Goal: Transaction & Acquisition: Purchase product/service

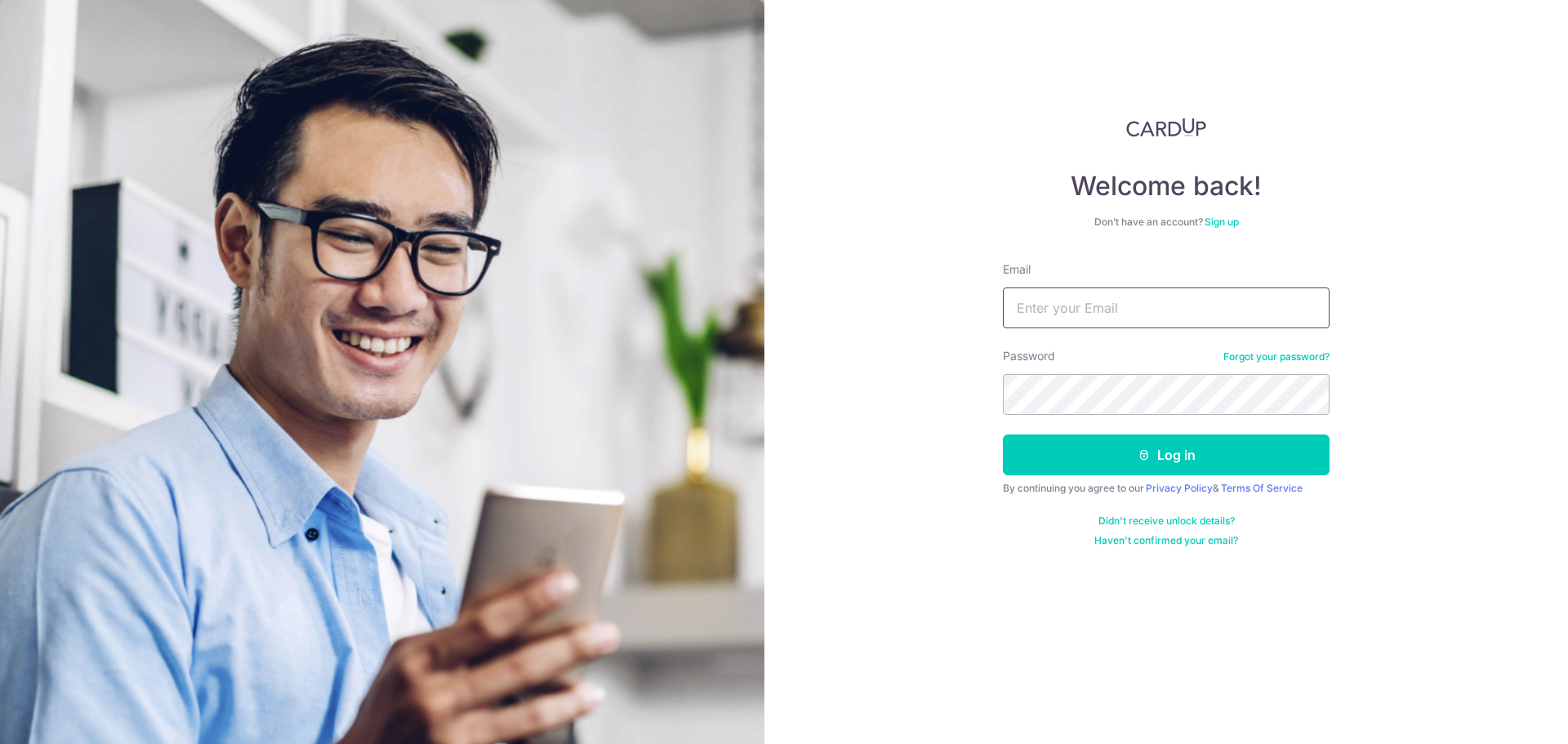
drag, startPoint x: 0, startPoint y: 0, endPoint x: 1269, endPoint y: 296, distance: 1303.1
click at [1269, 296] on input "Email" at bounding box center [1166, 307] width 327 height 40
type input "brijmohansingh9321@gmail.com"
click at [1003, 435] on button "Log in" at bounding box center [1166, 455] width 327 height 40
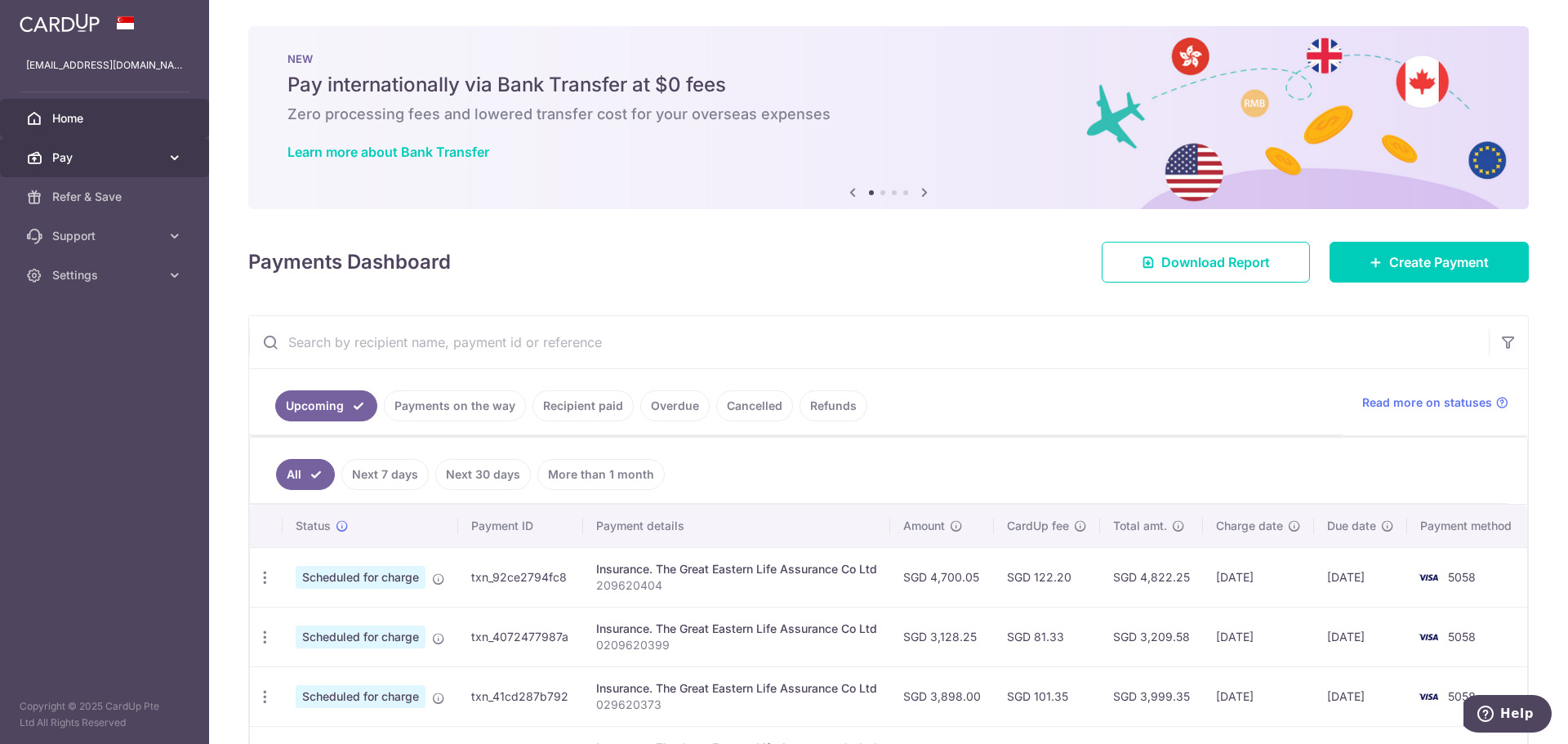
click at [173, 159] on icon at bounding box center [175, 157] width 16 height 16
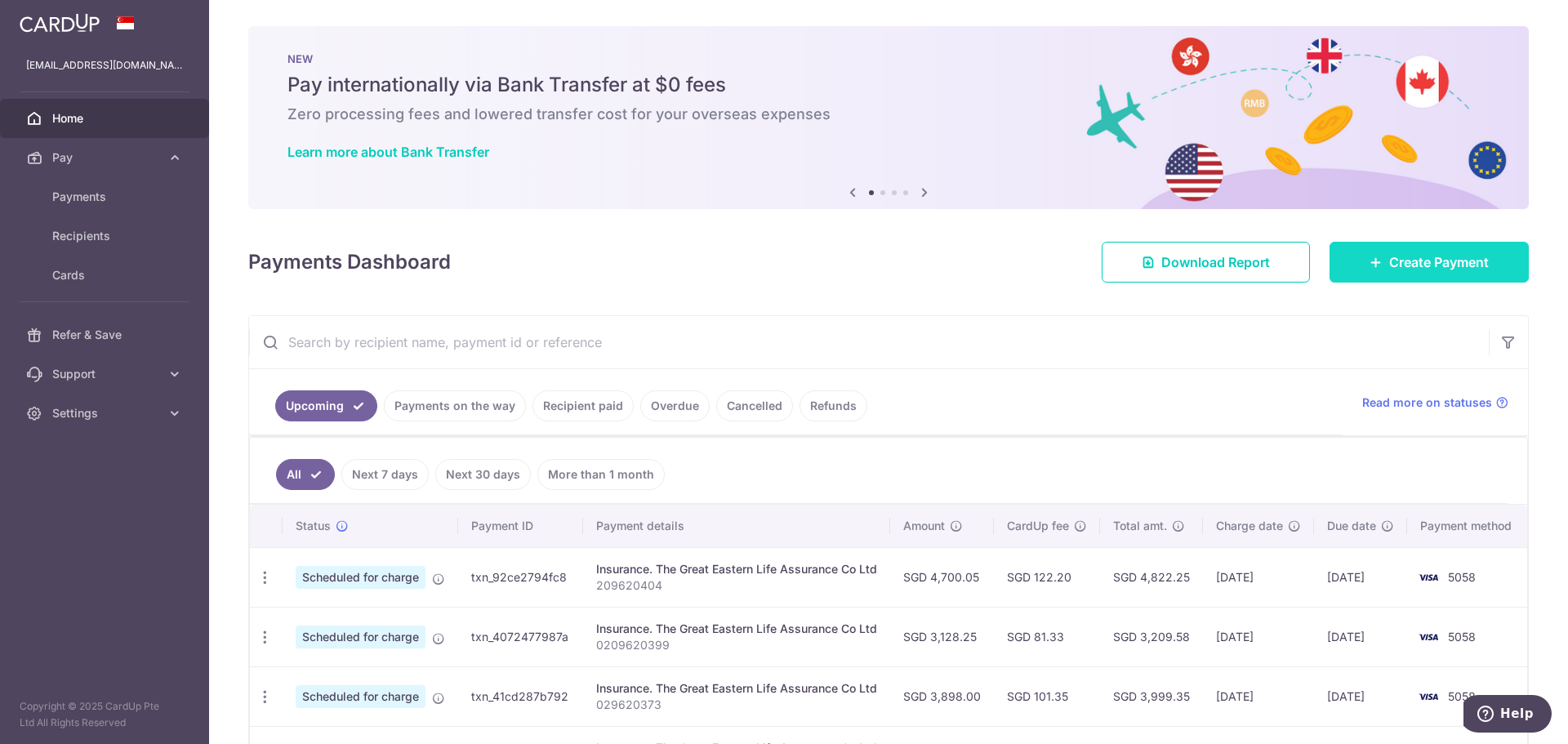
click at [1463, 264] on span "Create Payment" at bounding box center [1439, 262] width 99 height 19
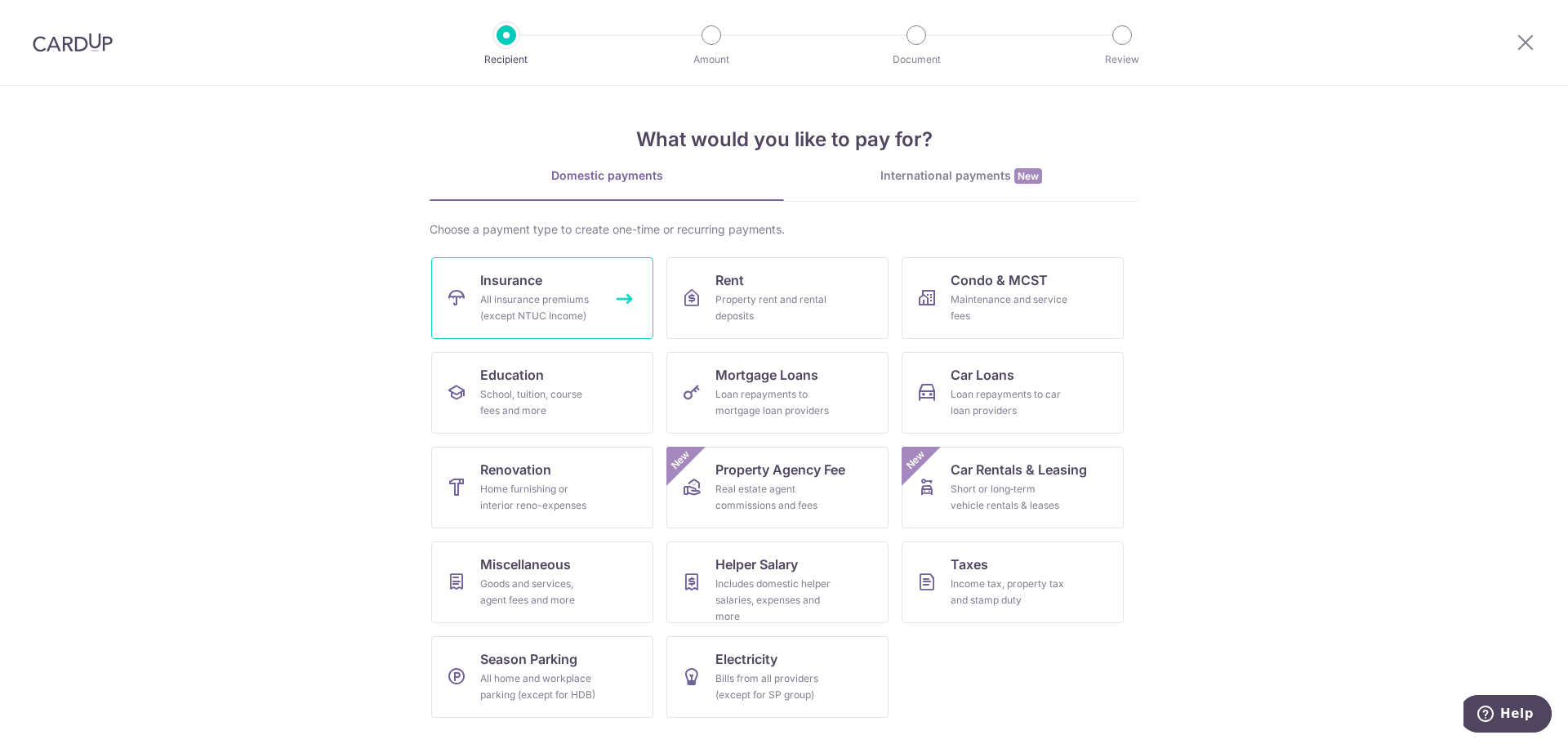
click at [594, 282] on link "Insurance All insurance premiums (except NTUC Income)" at bounding box center [542, 298] width 222 height 82
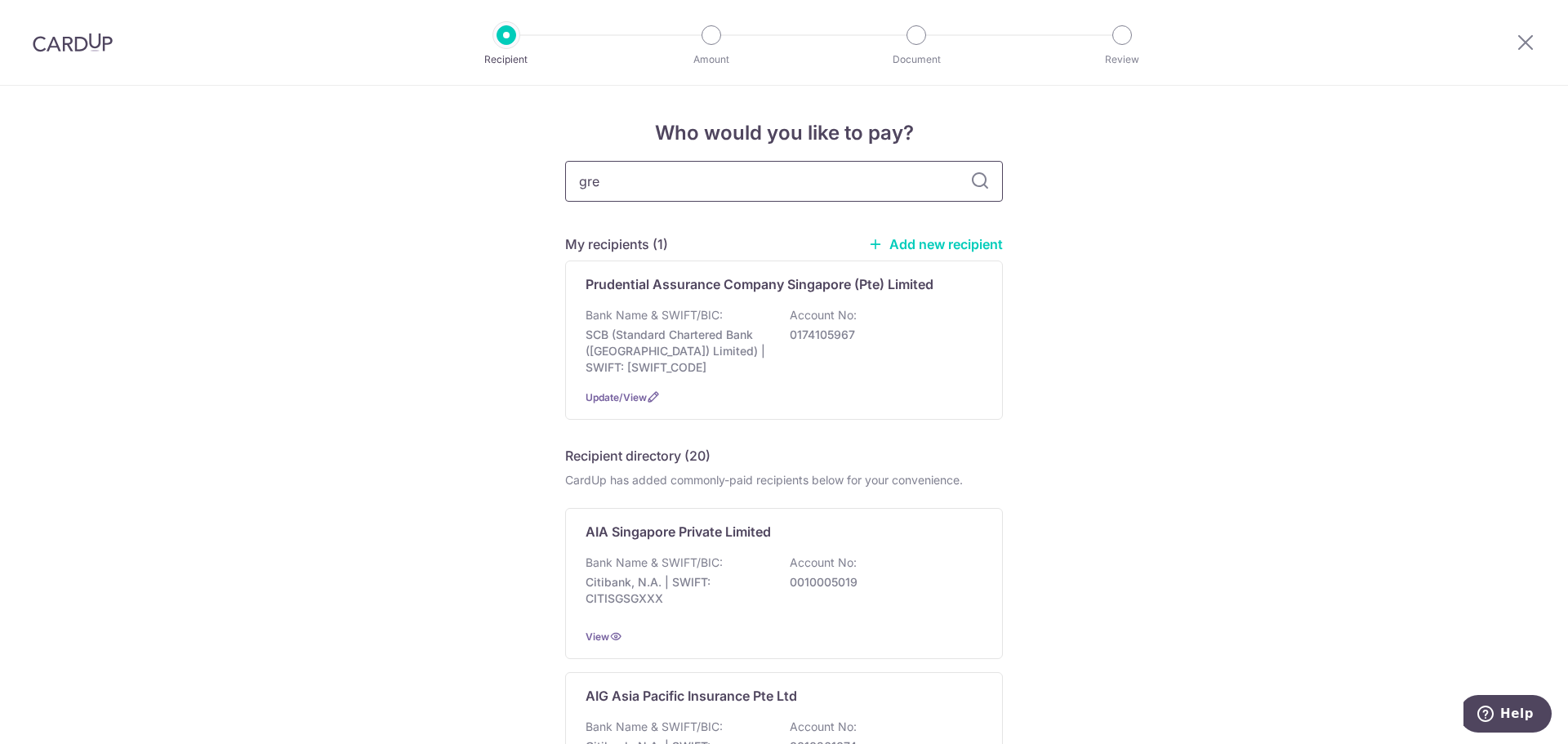
type input "grea"
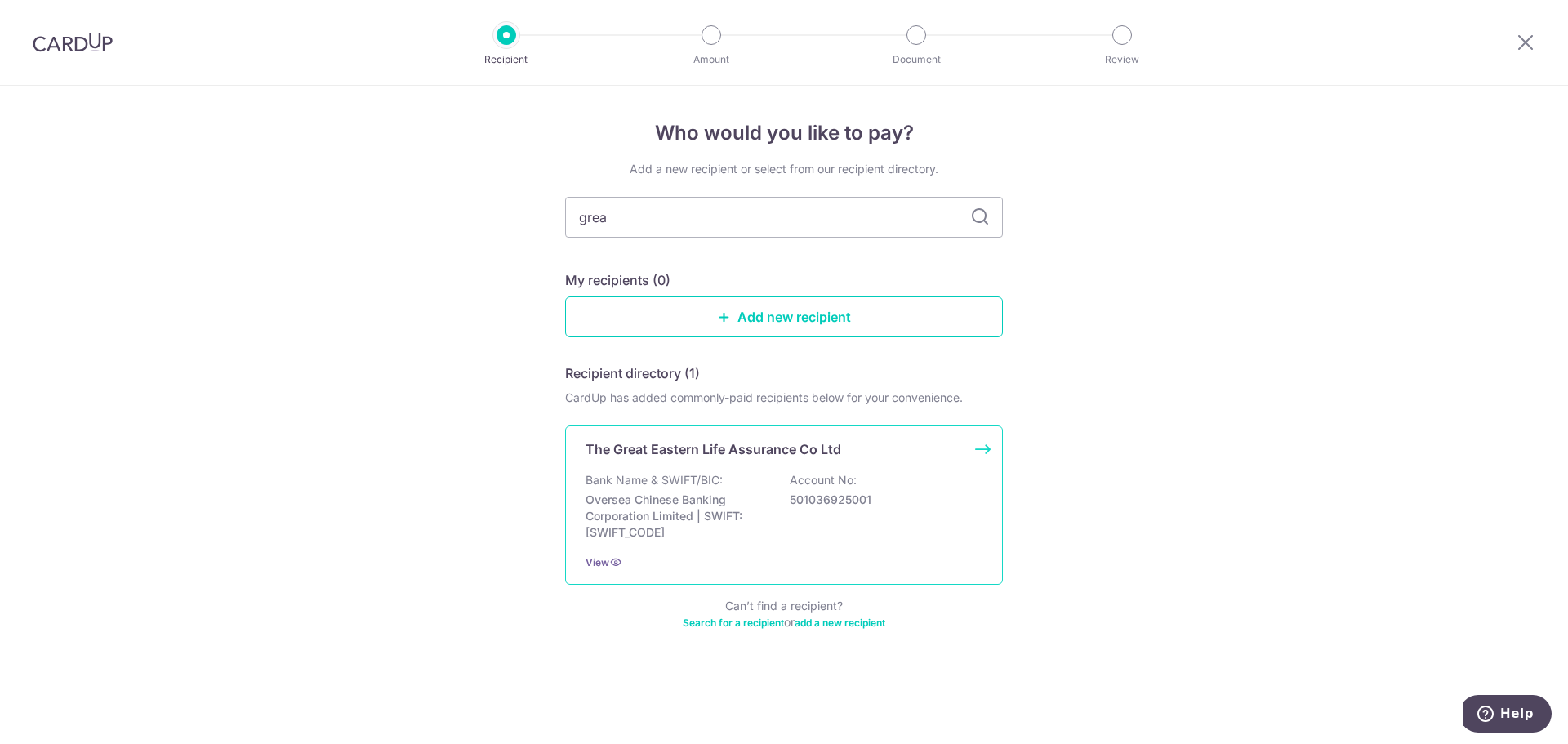
click at [744, 478] on div "Bank Name & SWIFT/BIC: Oversea Chinese Banking Corporation Limited | SWIFT: OCB…" at bounding box center [784, 506] width 397 height 68
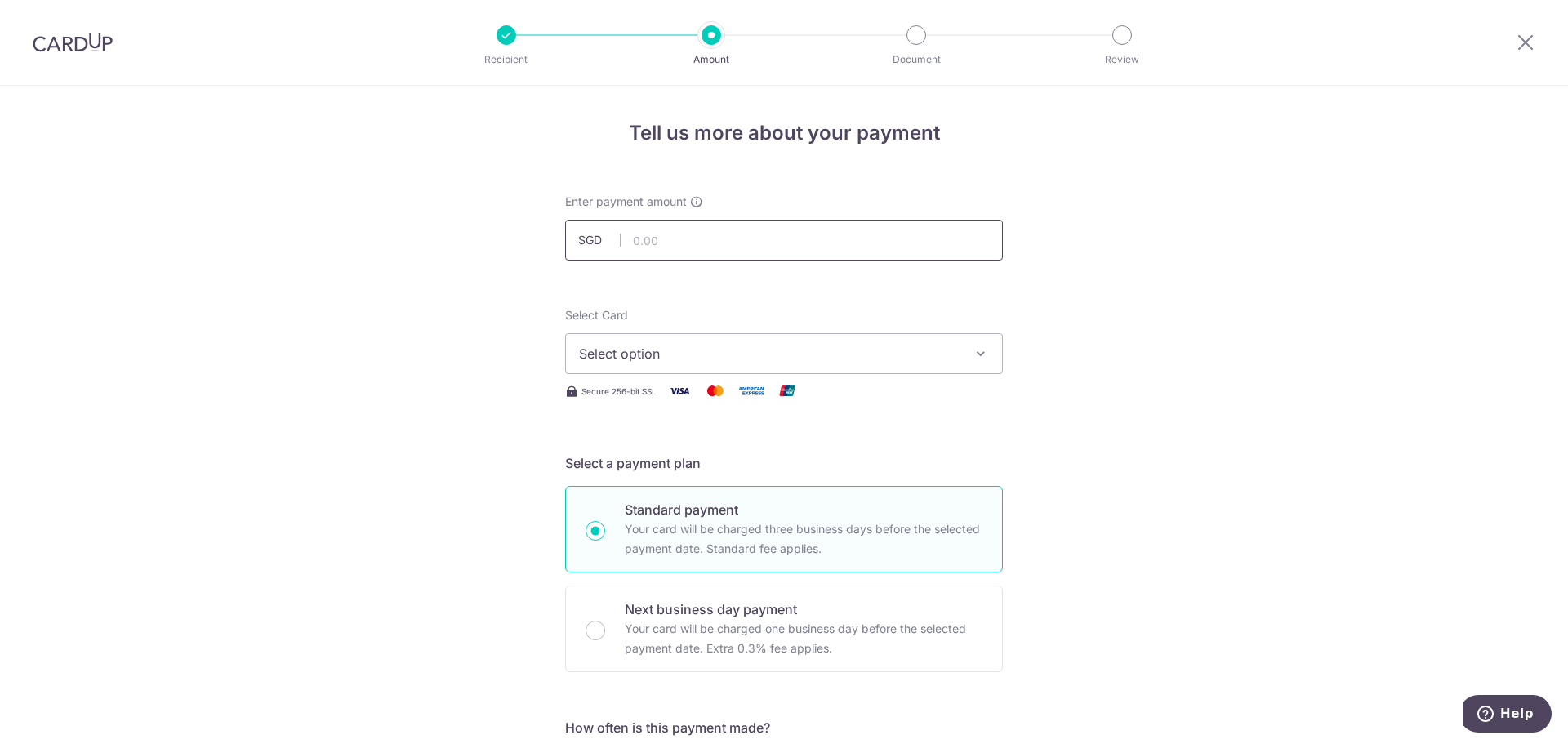
click at [675, 241] on input "text" at bounding box center [784, 240] width 438 height 40
type input "376.45"
click button "Add Card" at bounding box center [0, 0] width 0 height 0
click at [665, 350] on span "Select option" at bounding box center [770, 354] width 381 height 19
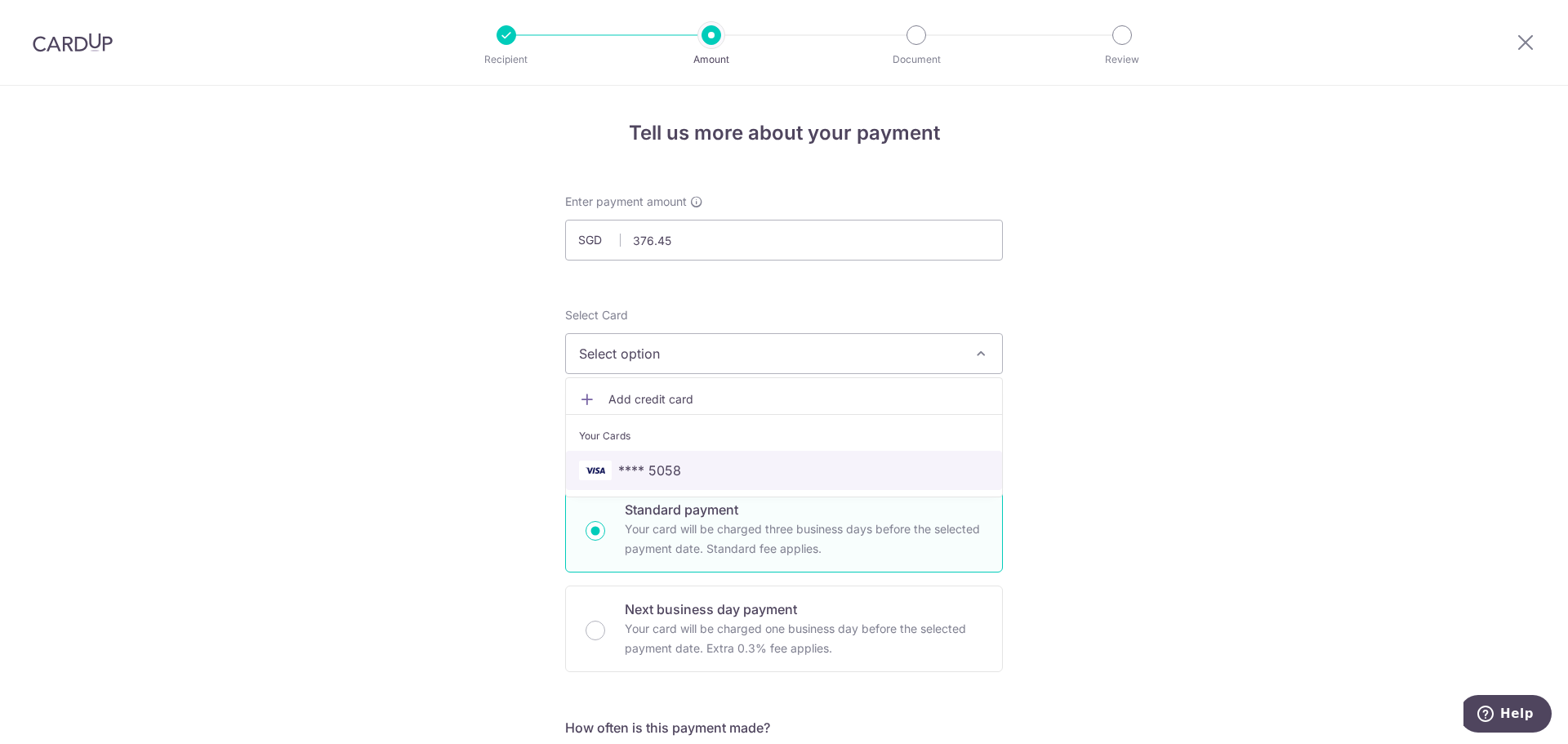
click at [718, 468] on span "**** 5058" at bounding box center [784, 470] width 410 height 19
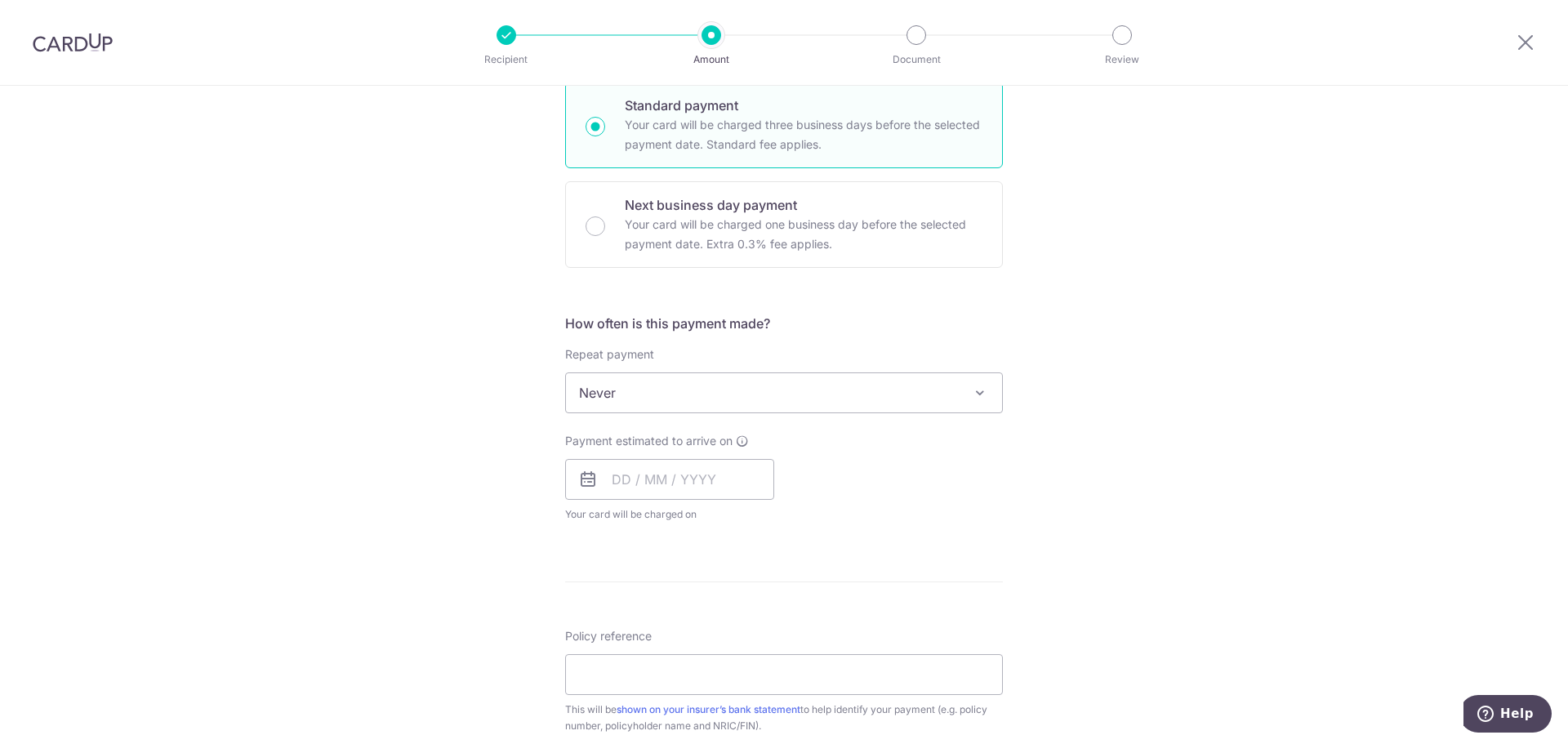
scroll to position [408, 0]
click at [662, 487] on input "text" at bounding box center [669, 475] width 209 height 40
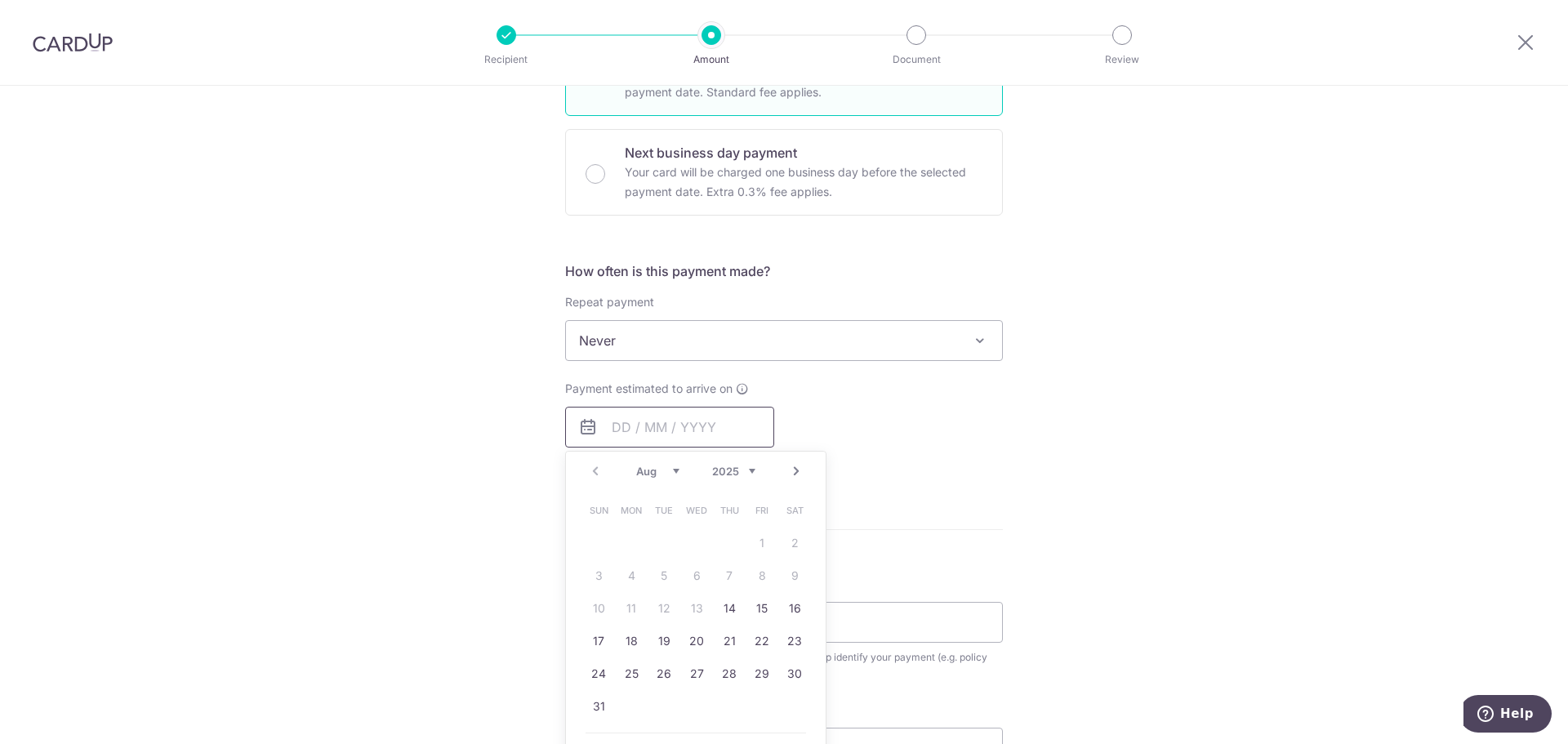
scroll to position [490, 0]
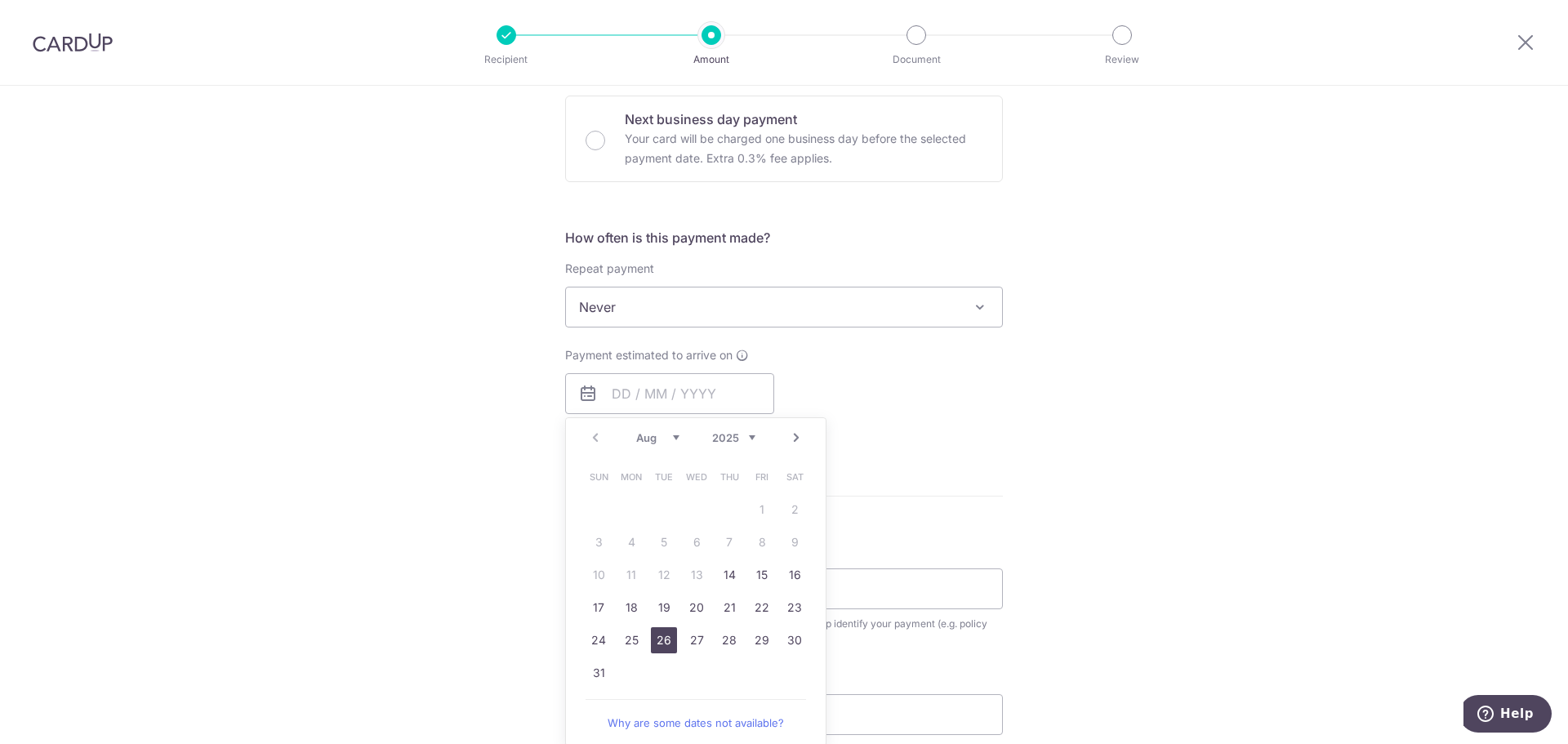
click at [660, 639] on link "26" at bounding box center [663, 639] width 26 height 26
type input "[DATE]"
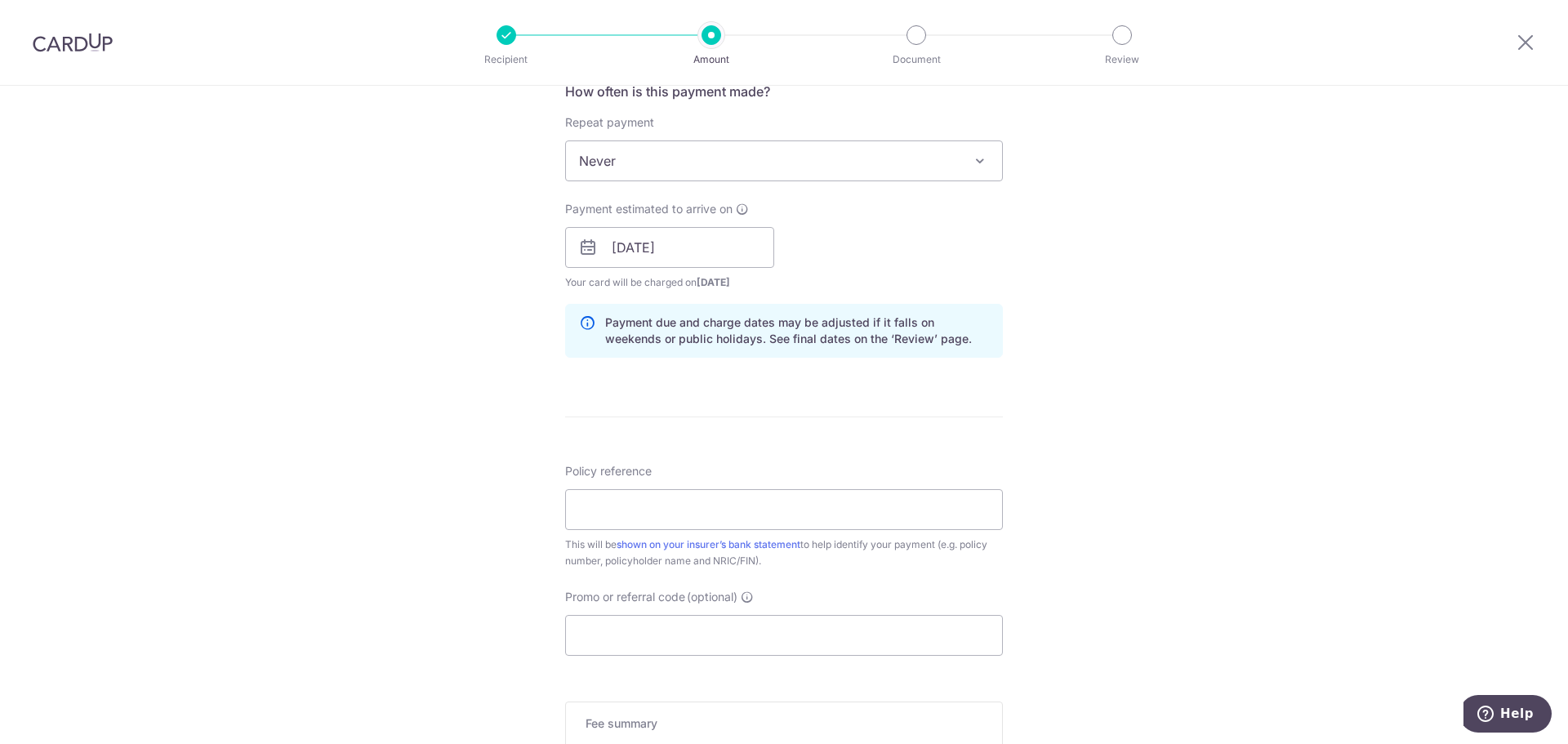
scroll to position [653, 0]
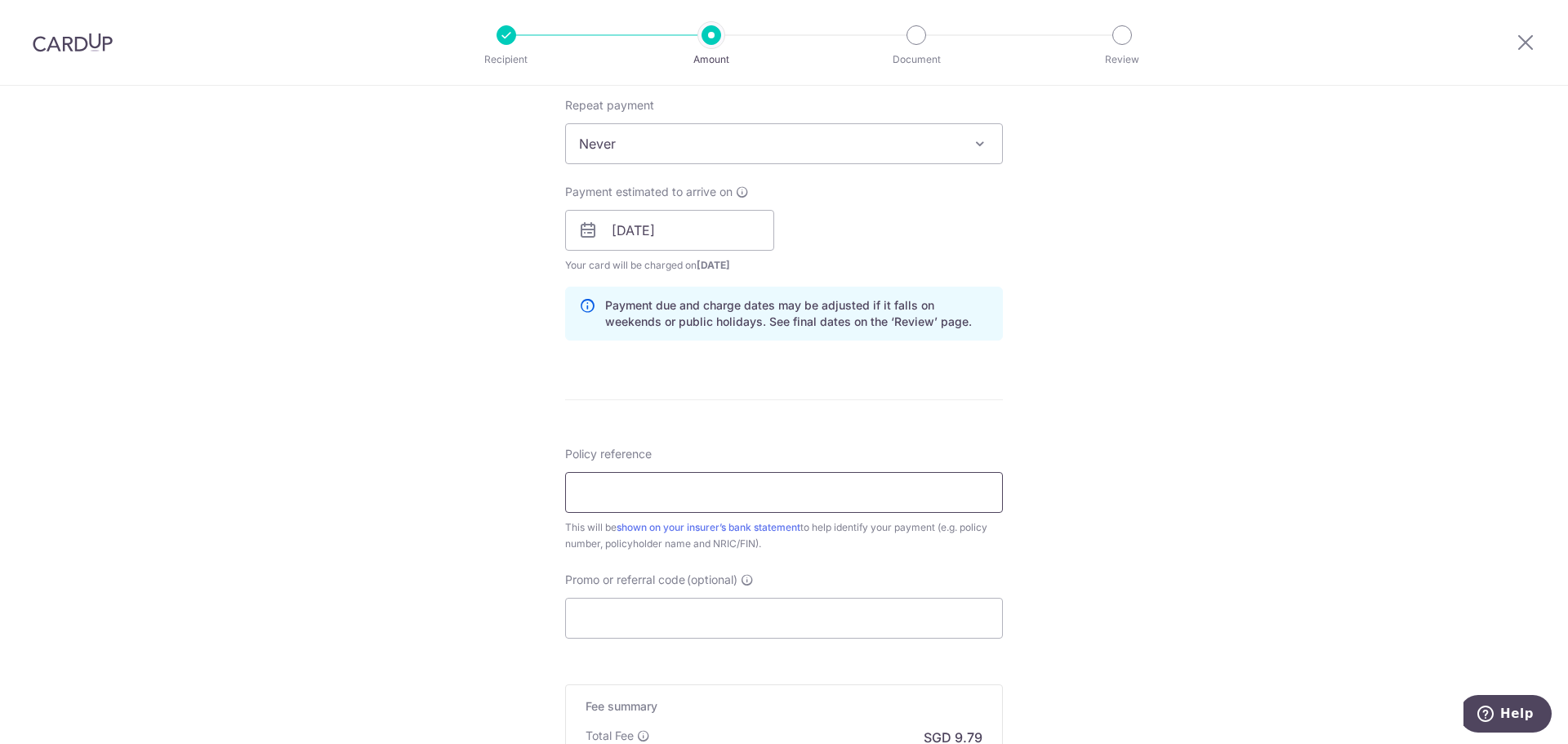
click at [643, 481] on input "Policy reference" at bounding box center [784, 492] width 438 height 40
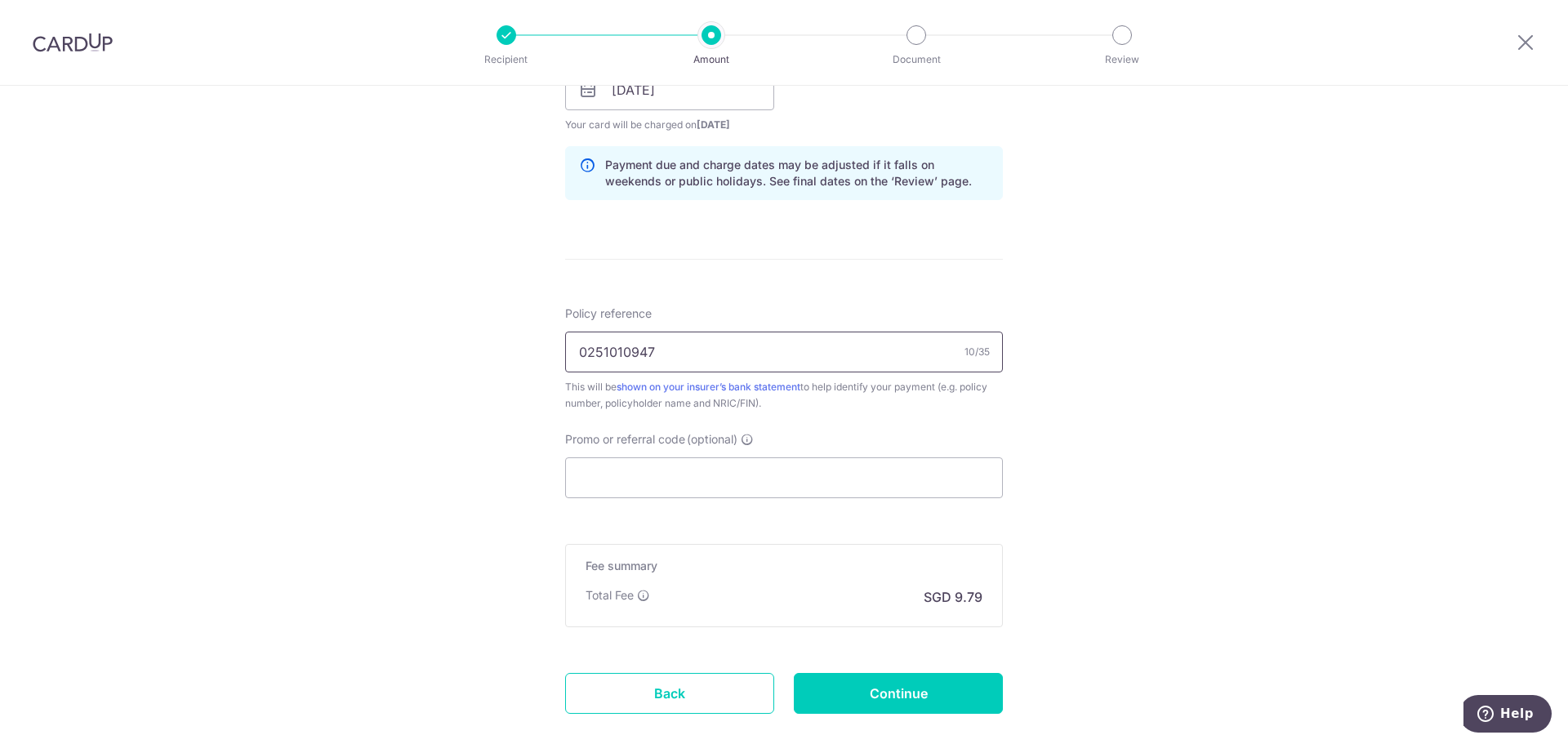
scroll to position [816, 0]
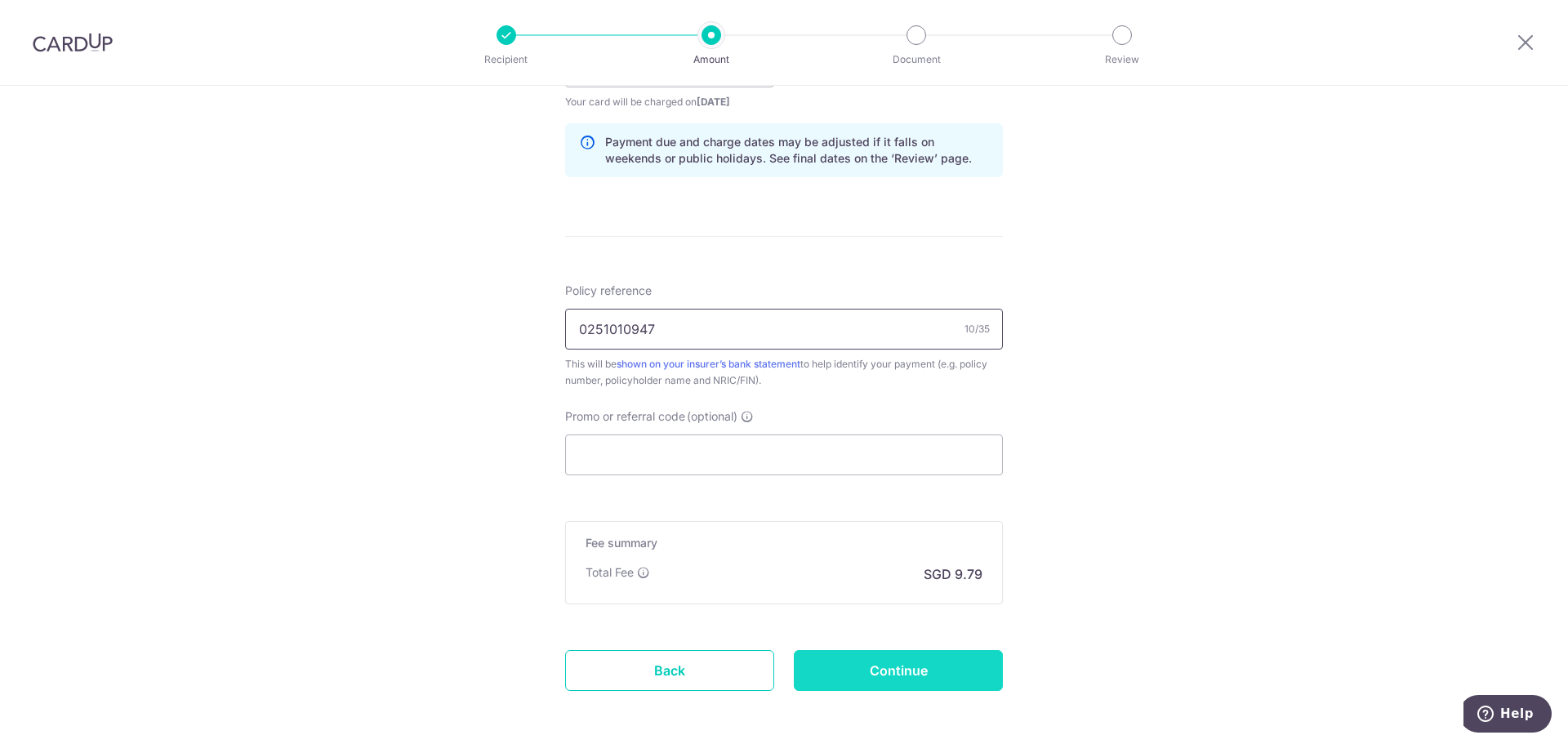
type input "0251010947"
click at [882, 674] on input "Continue" at bounding box center [898, 670] width 209 height 40
type input "Create Schedule"
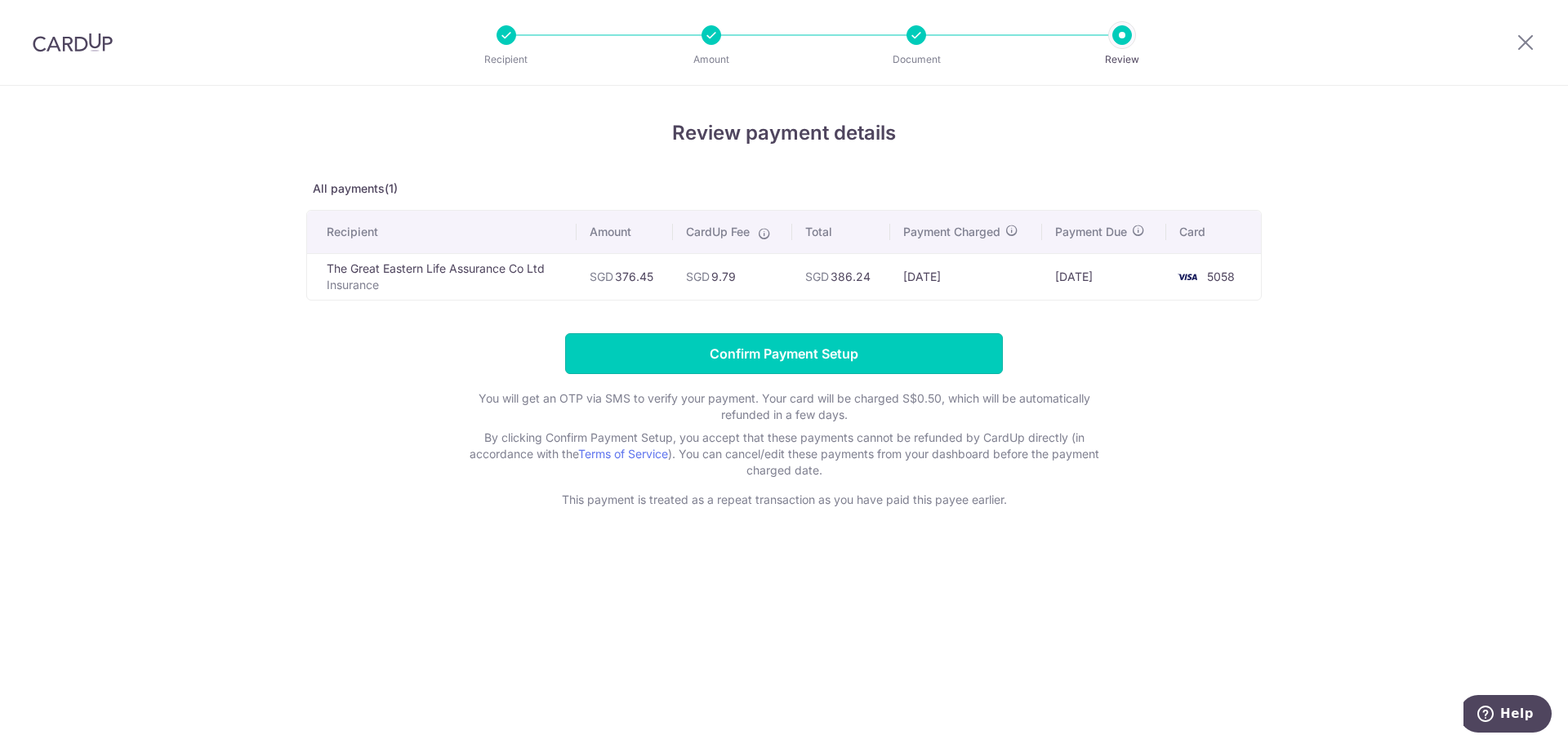
click at [819, 358] on input "Confirm Payment Setup" at bounding box center [784, 354] width 438 height 40
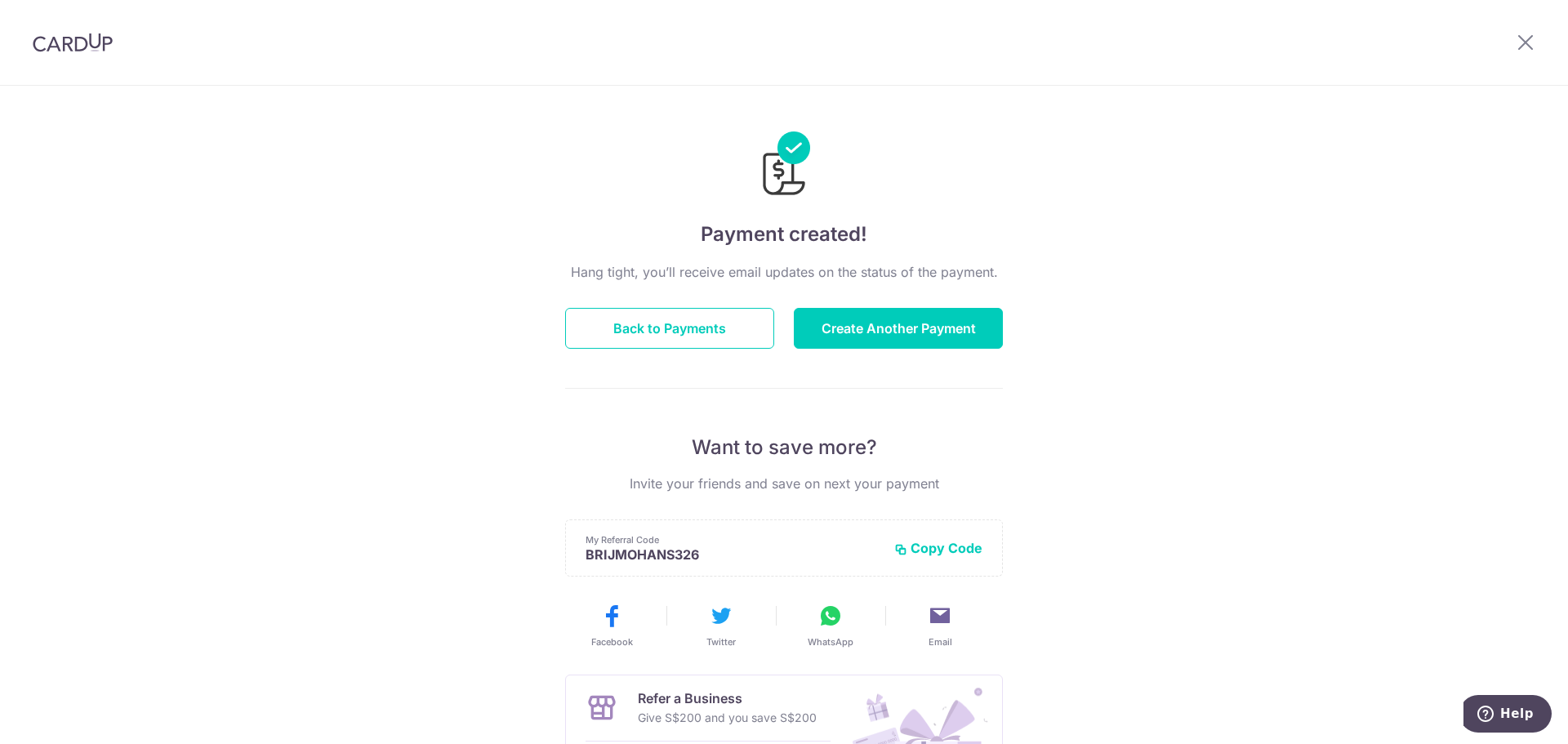
click at [1447, 440] on div "Payment created! Hang tight, you’ll receive email updates on the status of the …" at bounding box center [784, 521] width 1568 height 872
click at [1524, 50] on icon at bounding box center [1526, 41] width 19 height 20
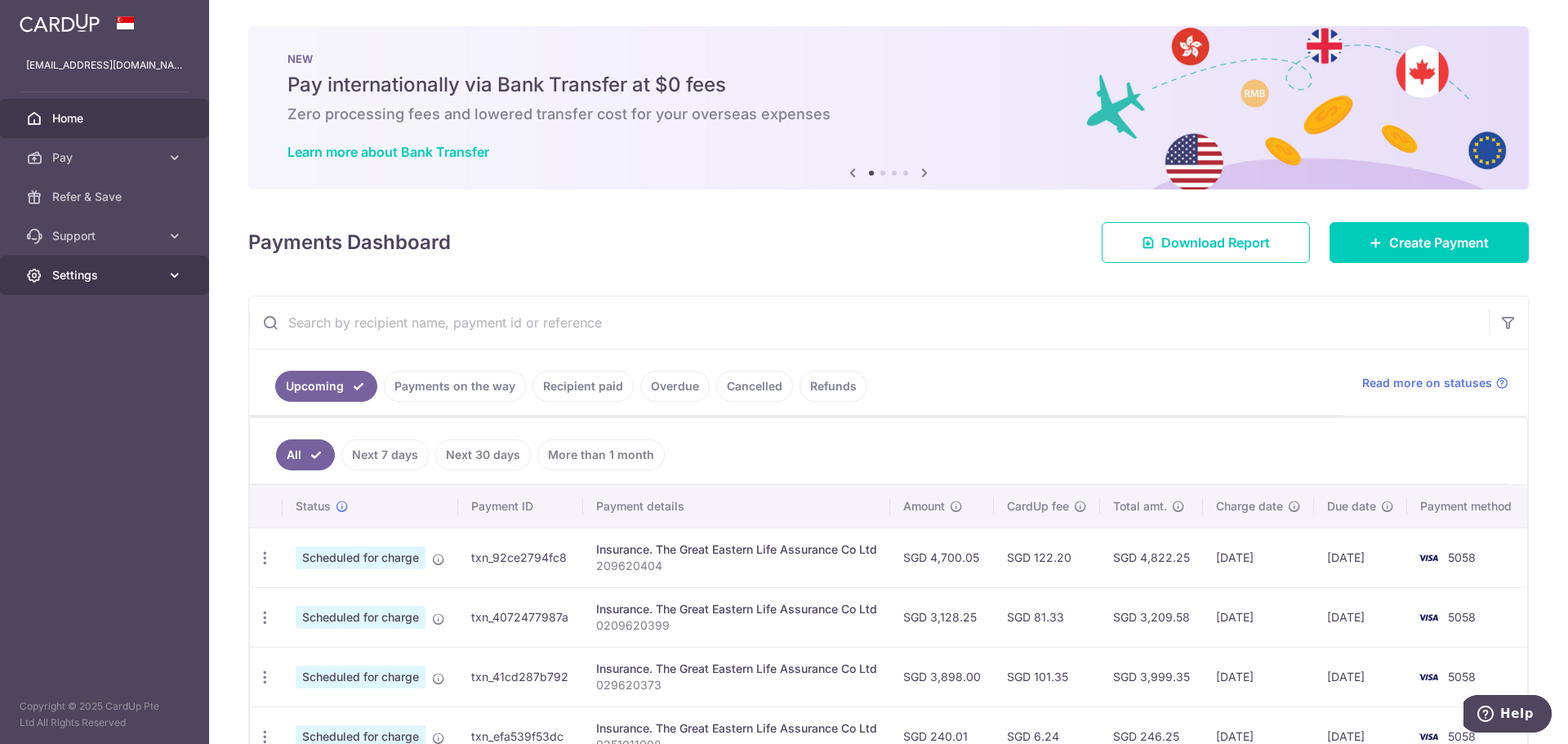
click at [173, 277] on icon at bounding box center [175, 275] width 16 height 16
click at [91, 352] on span "Logout" at bounding box center [106, 353] width 108 height 16
